Goal: Transaction & Acquisition: Purchase product/service

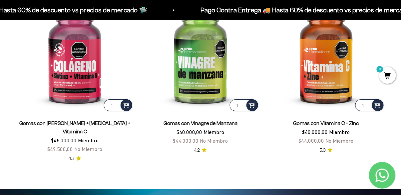
scroll to position [986, 0]
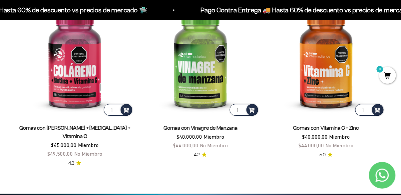
click at [334, 76] on img at bounding box center [327, 58] width 118 height 118
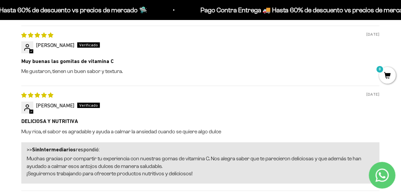
scroll to position [528, 0]
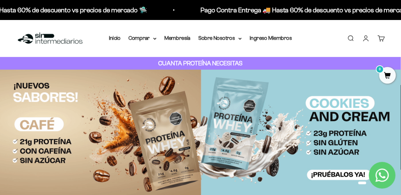
click at [150, 38] on summary "Comprar" at bounding box center [143, 38] width 28 height 9
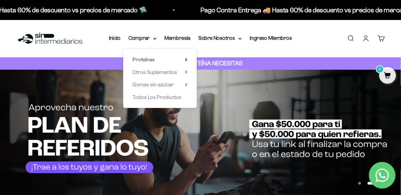
click at [181, 59] on summary "Proteínas" at bounding box center [160, 59] width 55 height 9
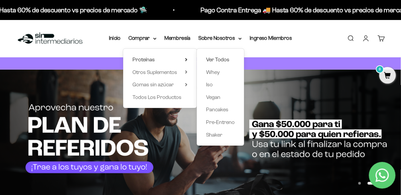
click at [210, 58] on span "Ver Todos" at bounding box center [217, 60] width 23 height 6
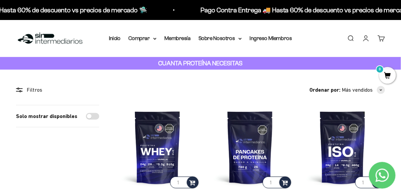
click at [153, 38] on summary "Comprar" at bounding box center [143, 38] width 28 height 9
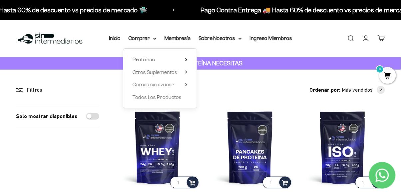
click at [183, 60] on summary "Proteínas" at bounding box center [160, 59] width 55 height 9
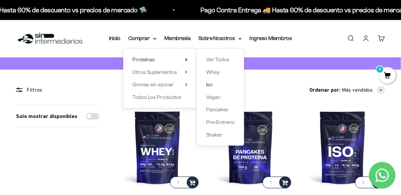
click at [208, 86] on span "Iso" at bounding box center [209, 85] width 7 height 6
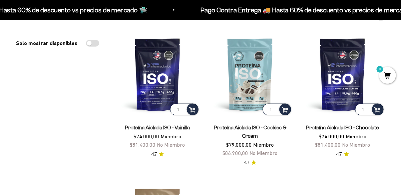
scroll to position [131, 0]
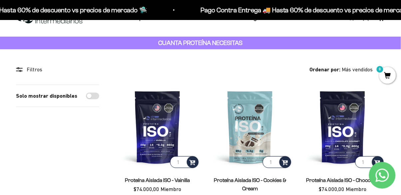
click at [152, 113] on img at bounding box center [157, 127] width 85 height 85
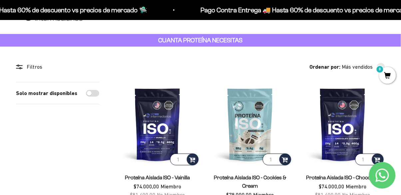
scroll to position [52, 0]
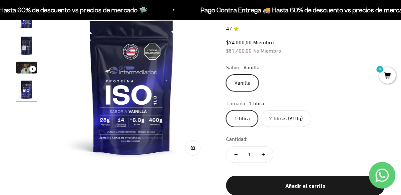
click at [21, 41] on img "Ir al artículo 2" at bounding box center [26, 45] width 21 height 21
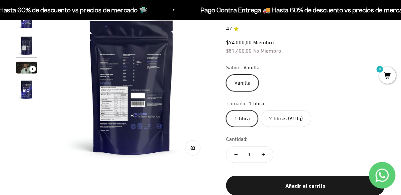
click at [26, 85] on img "Ir al artículo 4" at bounding box center [26, 89] width 21 height 21
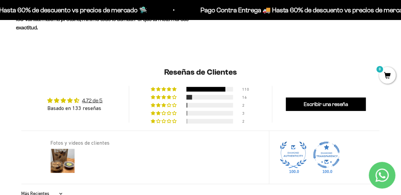
scroll to position [639, 0]
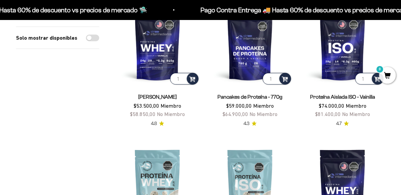
scroll to position [104, 0]
